Goal: Task Accomplishment & Management: Use online tool/utility

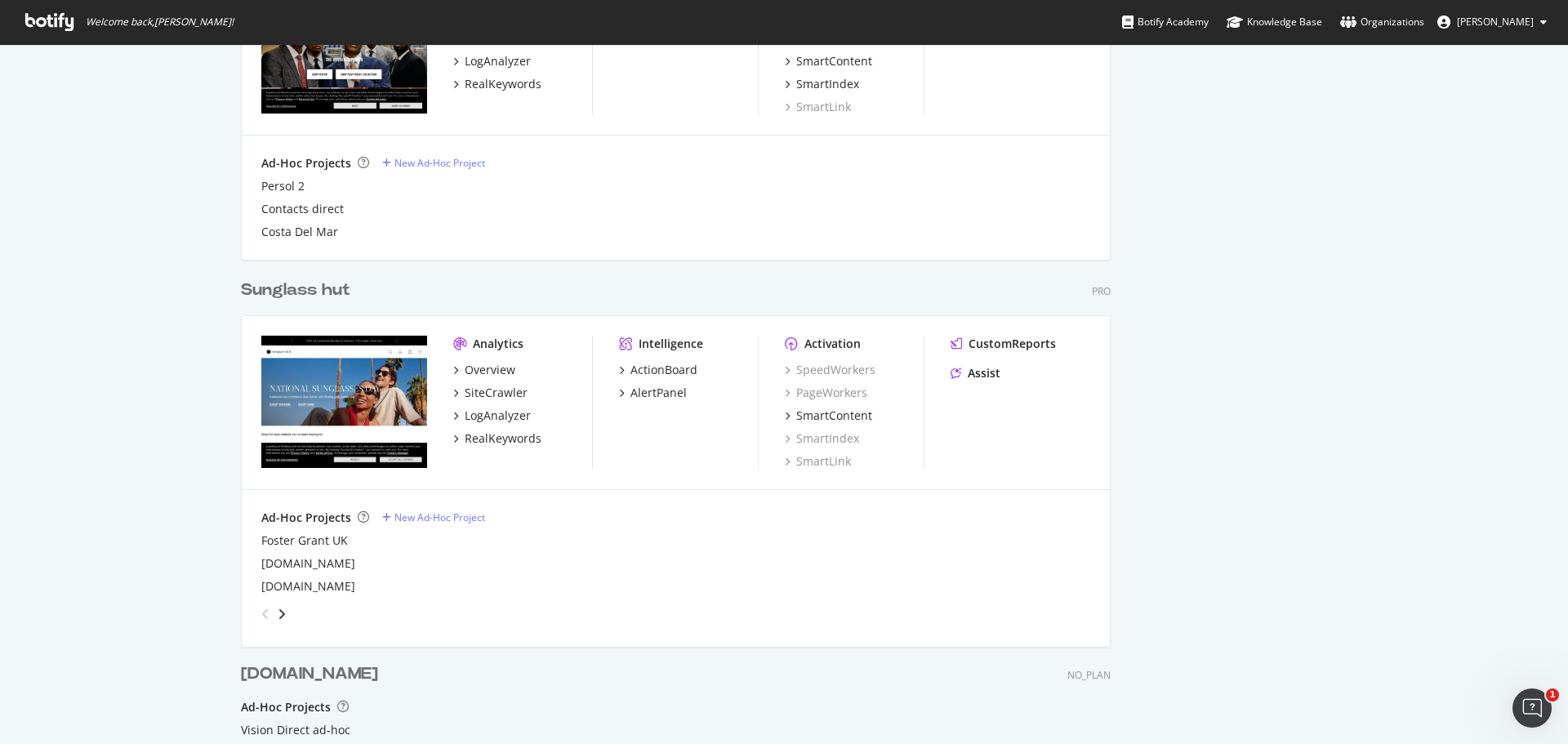
scroll to position [1378, 0]
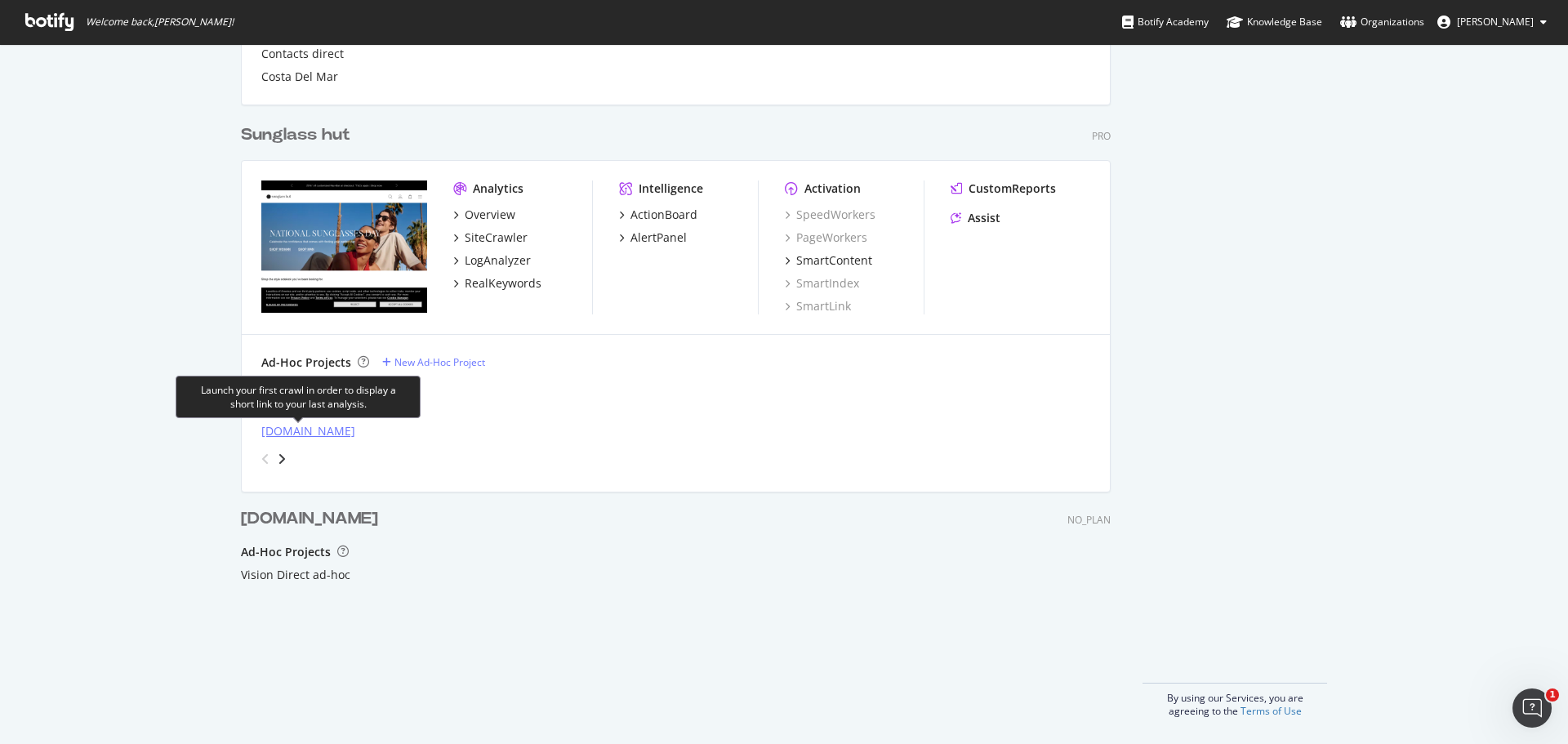
click at [290, 433] on div "[DOMAIN_NAME]" at bounding box center [309, 432] width 94 height 16
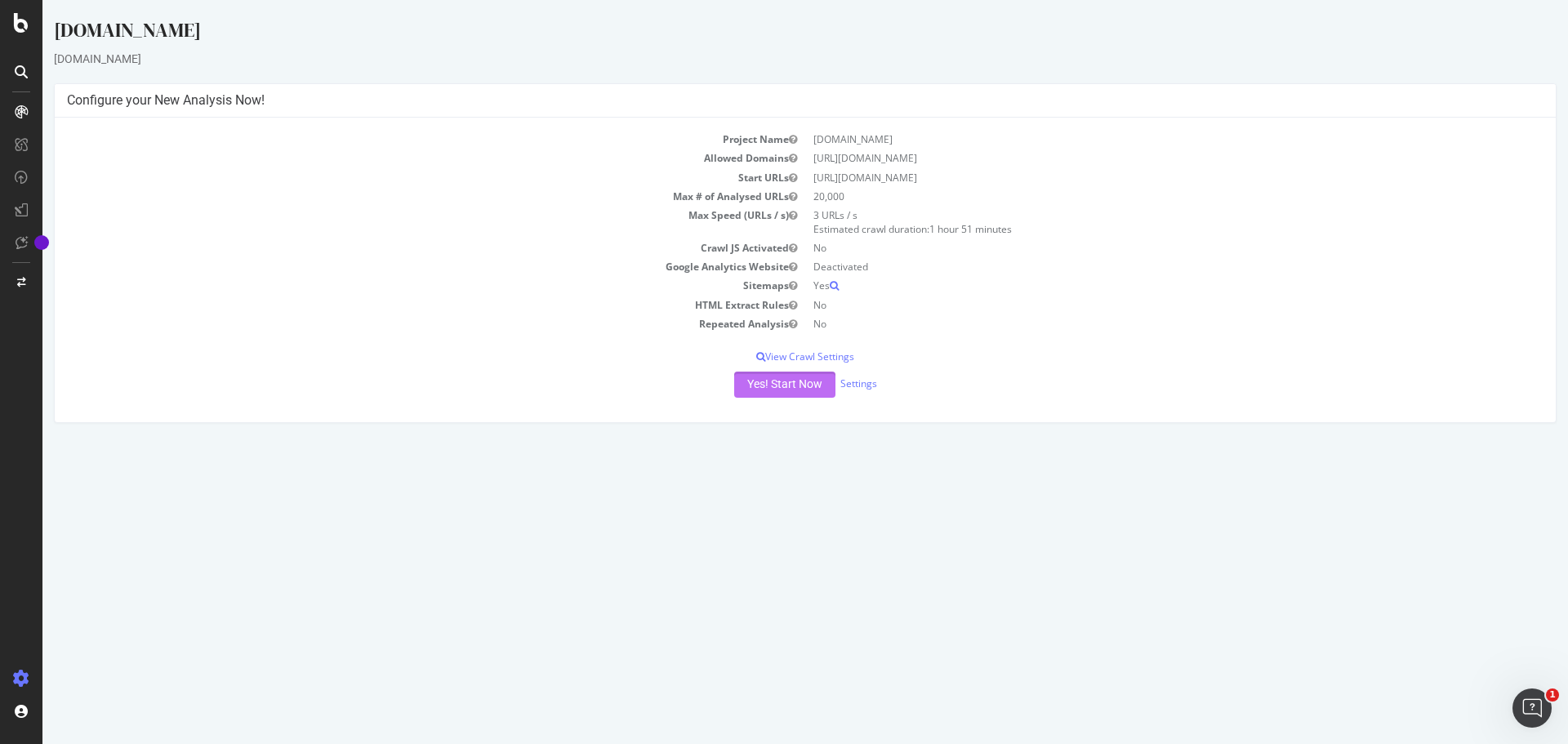
click at [763, 382] on button "Yes! Start Now" at bounding box center [784, 385] width 101 height 26
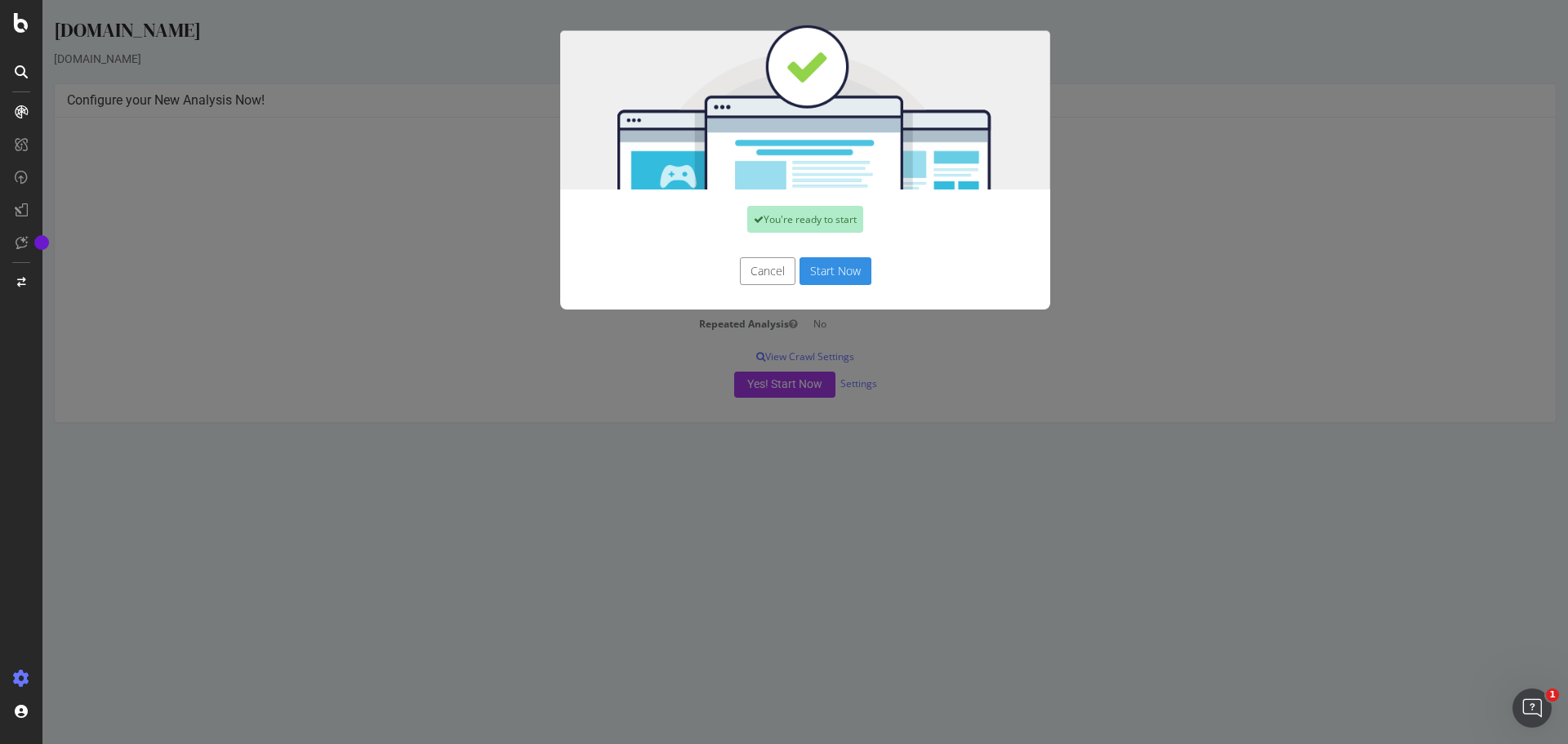
click at [818, 279] on button "Start Now" at bounding box center [836, 271] width 72 height 28
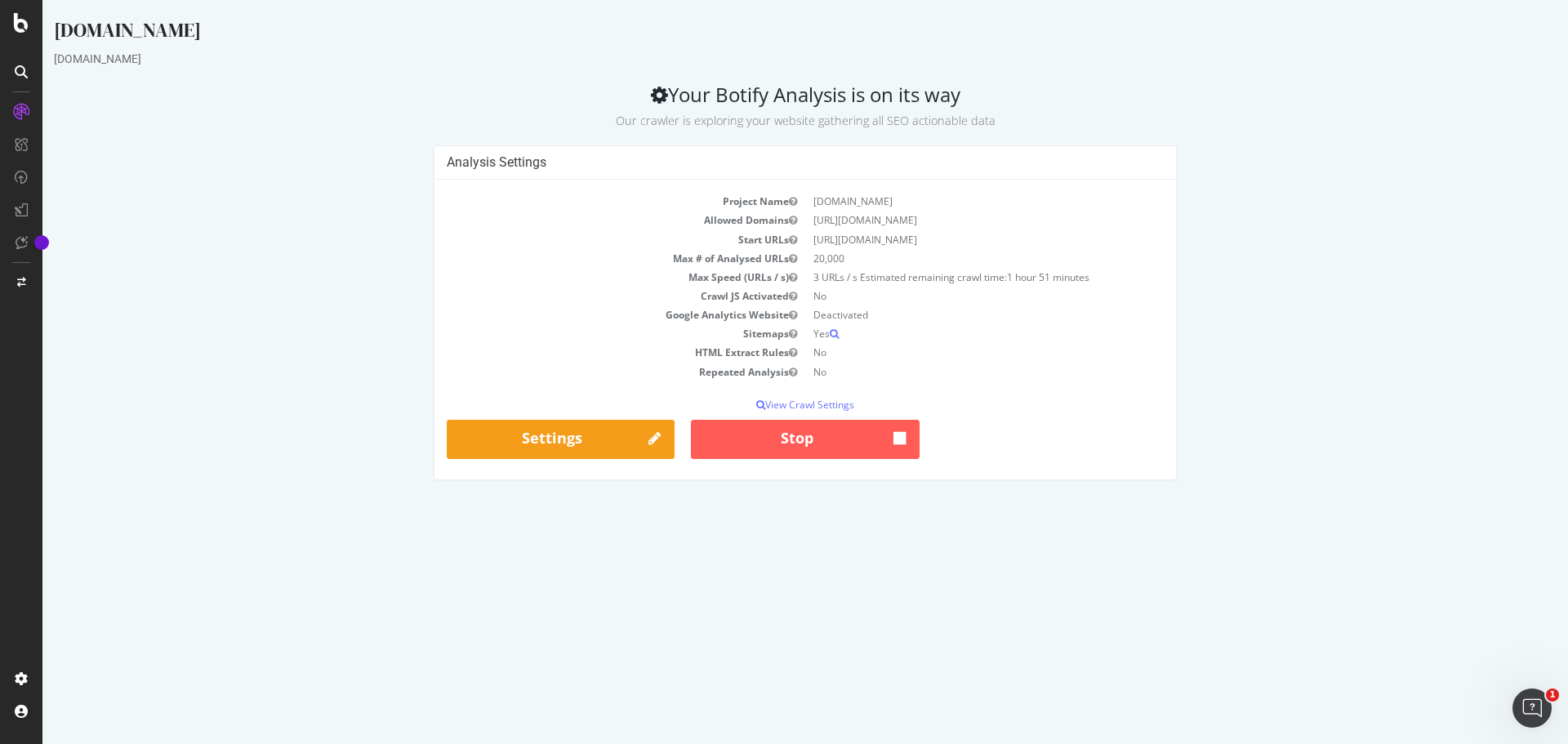
click at [1567, 497] on html "[DOMAIN_NAME] [DOMAIN_NAME] Your Botify Analysis is on its way Our crawler is e…" at bounding box center [805, 248] width 1526 height 497
